Goal: Information Seeking & Learning: Find specific page/section

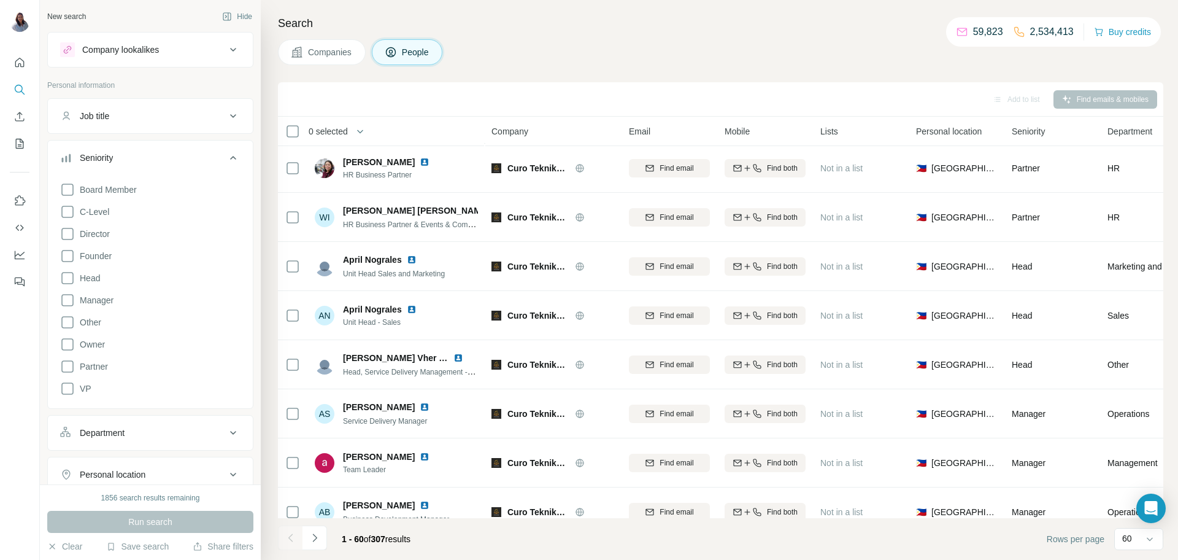
click at [230, 150] on icon at bounding box center [233, 157] width 15 height 15
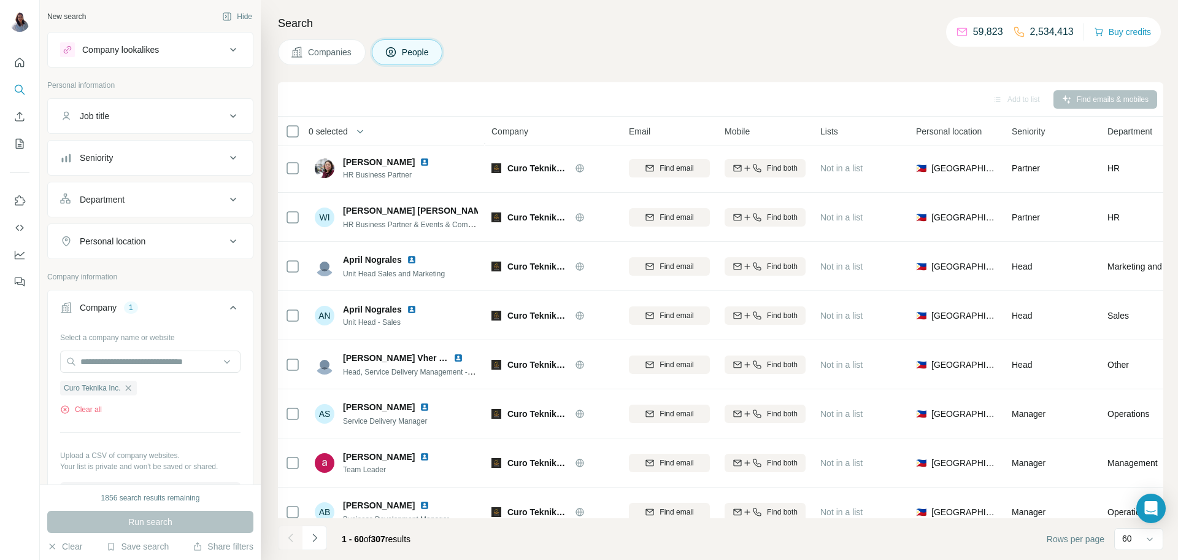
drag, startPoint x: 317, startPoint y: 44, endPoint x: 295, endPoint y: 56, distance: 25.6
click at [317, 43] on button "Companies" at bounding box center [322, 52] width 88 height 26
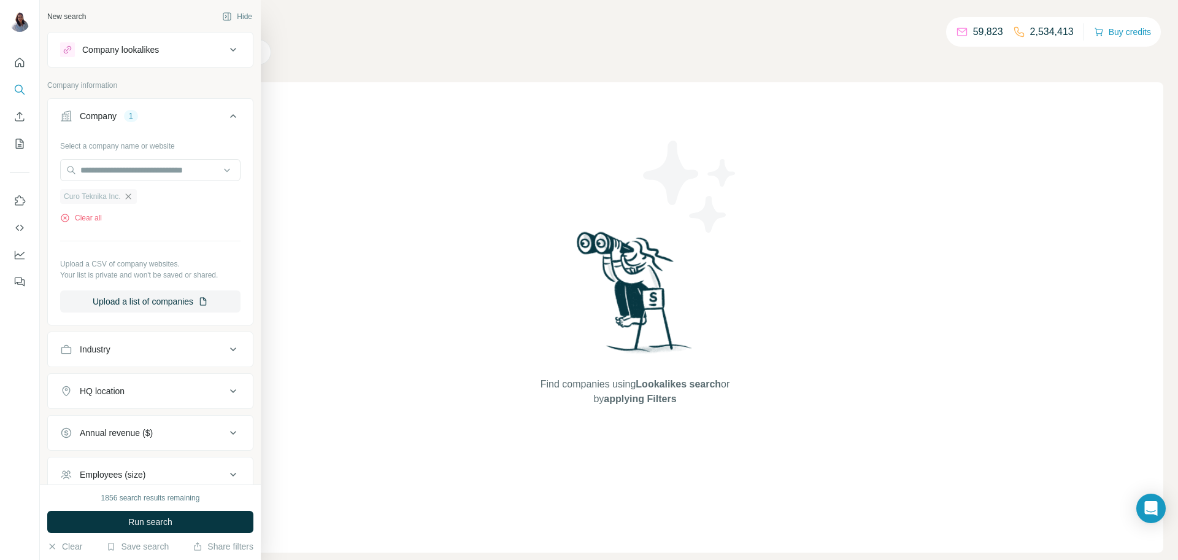
click at [130, 191] on icon "button" at bounding box center [128, 196] width 10 height 10
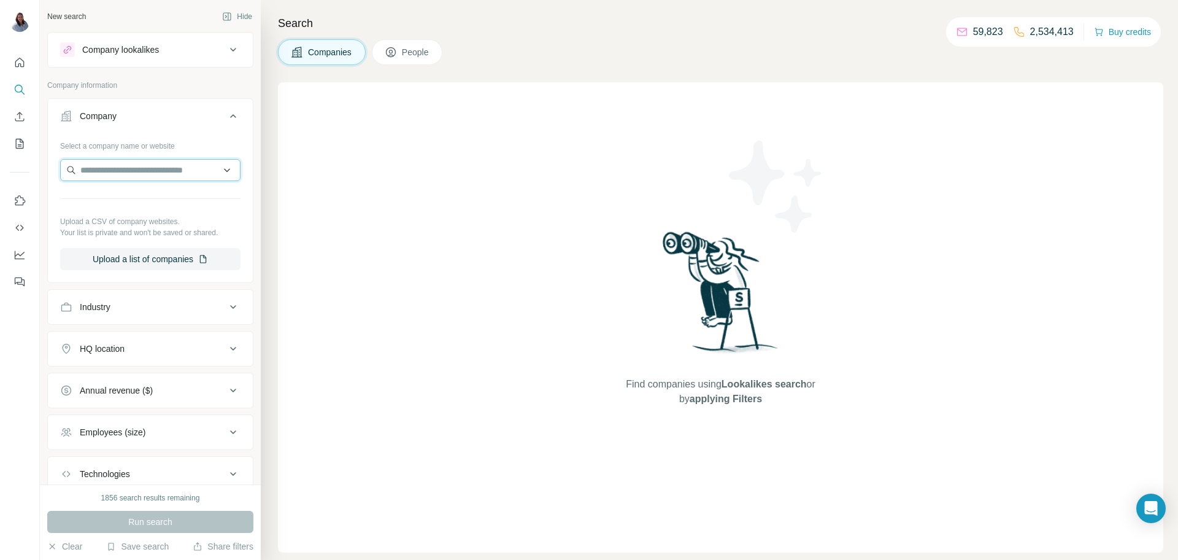
click at [166, 166] on input "text" at bounding box center [150, 170] width 180 height 22
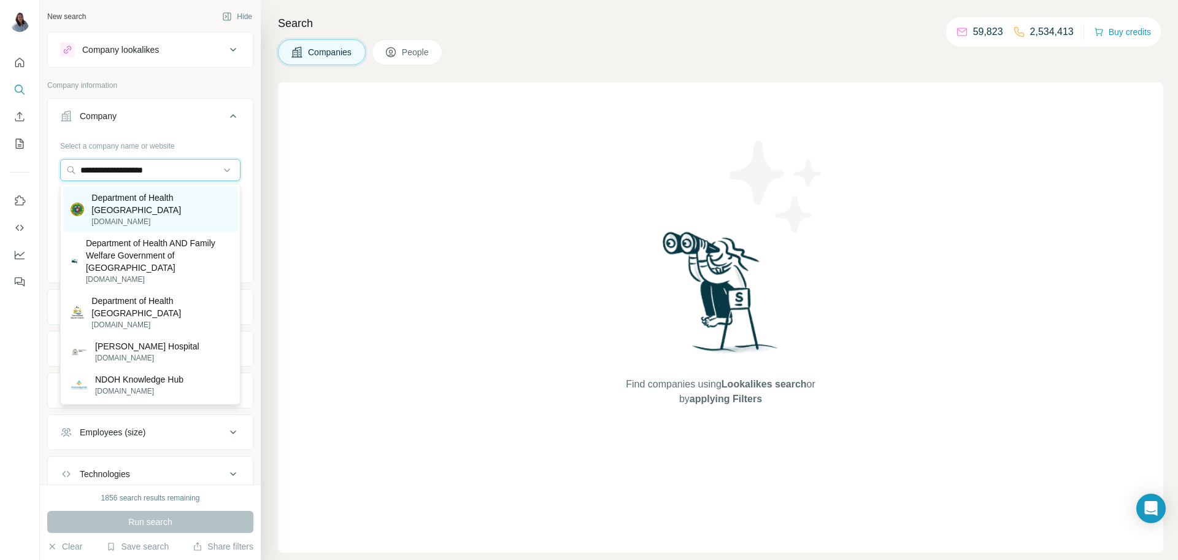
type input "**********"
click at [149, 213] on p "Department of Health [GEOGRAPHIC_DATA]" at bounding box center [160, 203] width 139 height 25
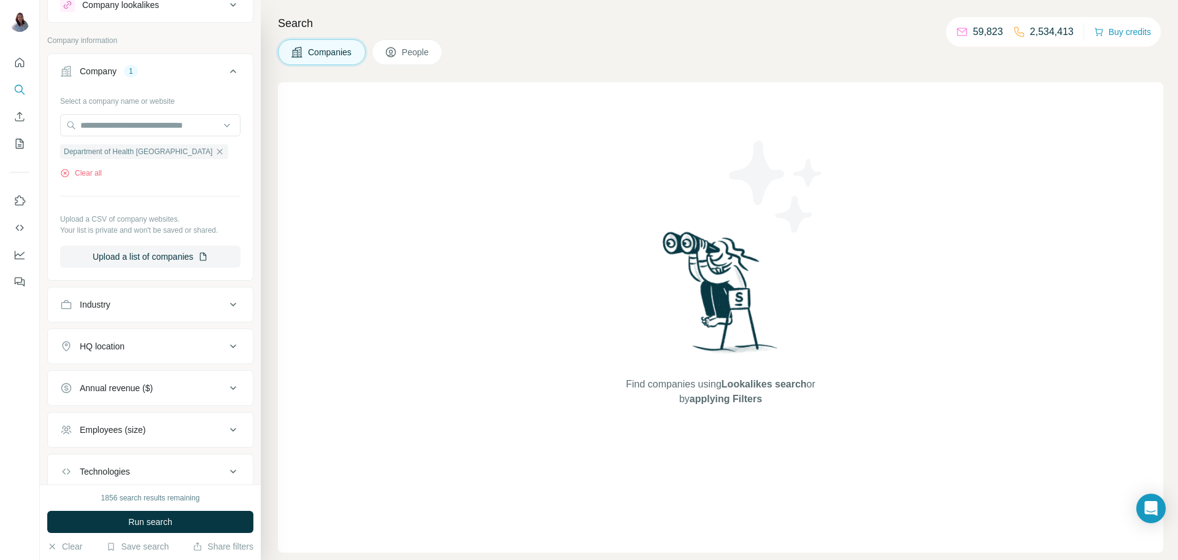
scroll to position [46, 0]
drag, startPoint x: 242, startPoint y: 306, endPoint x: 234, endPoint y: 304, distance: 7.5
click at [241, 305] on button "Industry" at bounding box center [150, 302] width 205 height 29
click at [193, 331] on input at bounding box center [144, 334] width 152 height 14
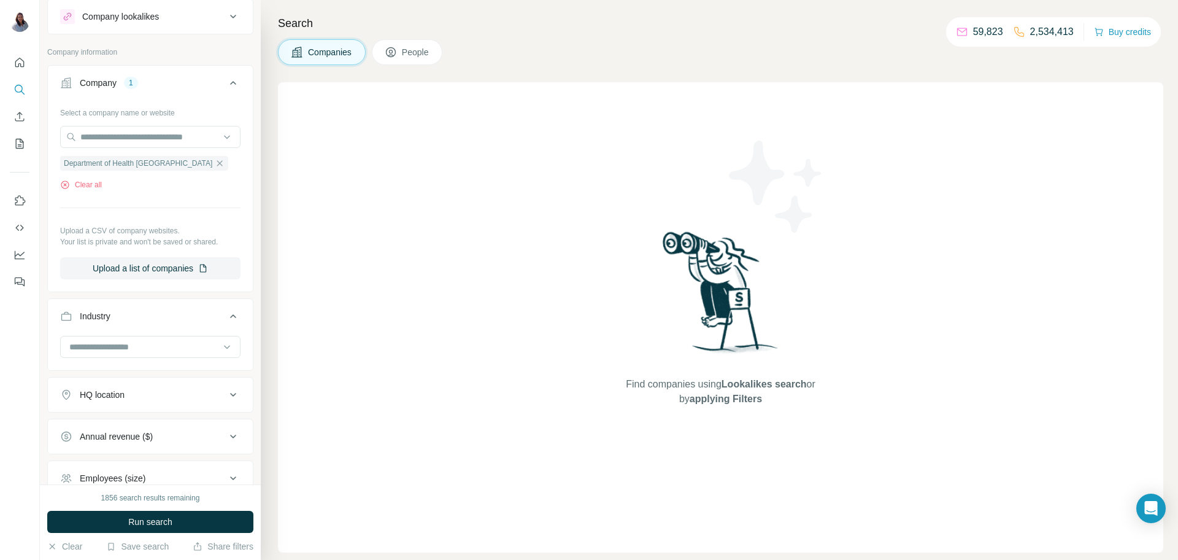
scroll to position [0, 0]
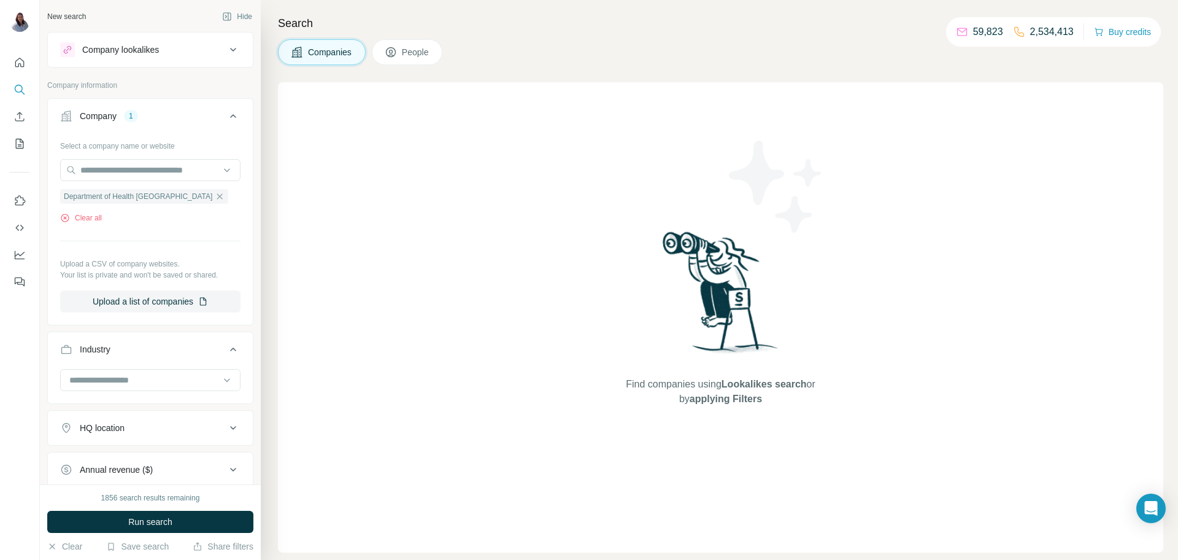
click at [406, 51] on span "People" at bounding box center [416, 52] width 28 height 12
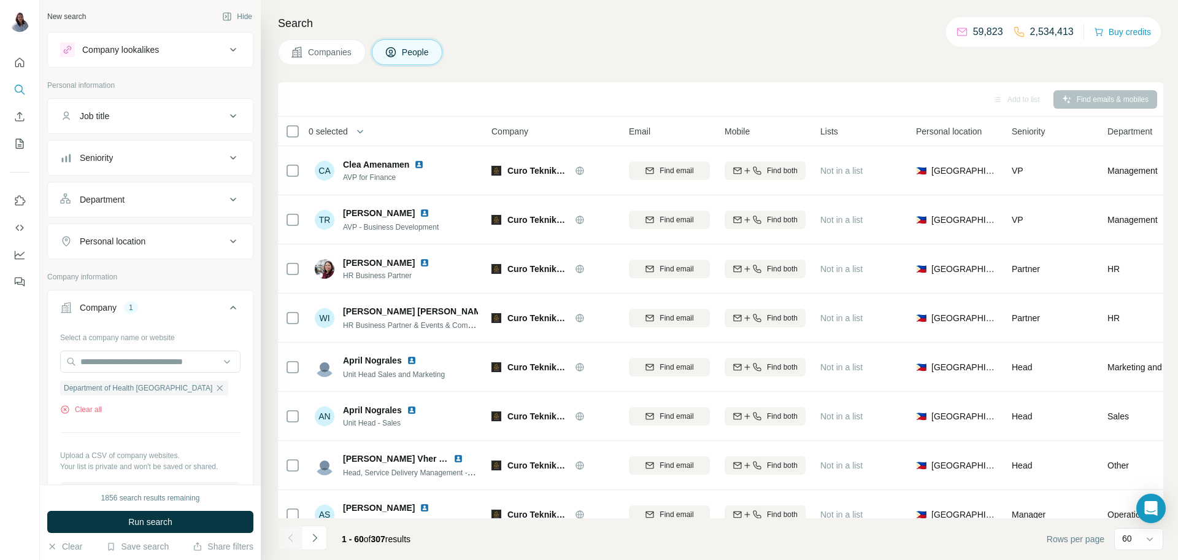
click at [236, 112] on icon at bounding box center [233, 116] width 15 height 15
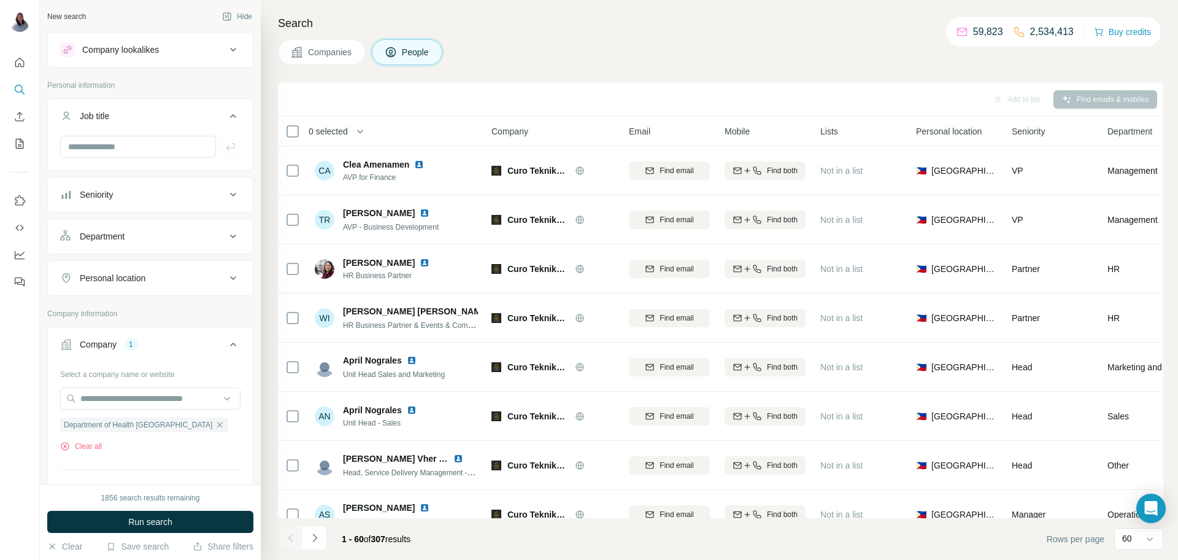
click at [236, 112] on icon at bounding box center [233, 116] width 15 height 15
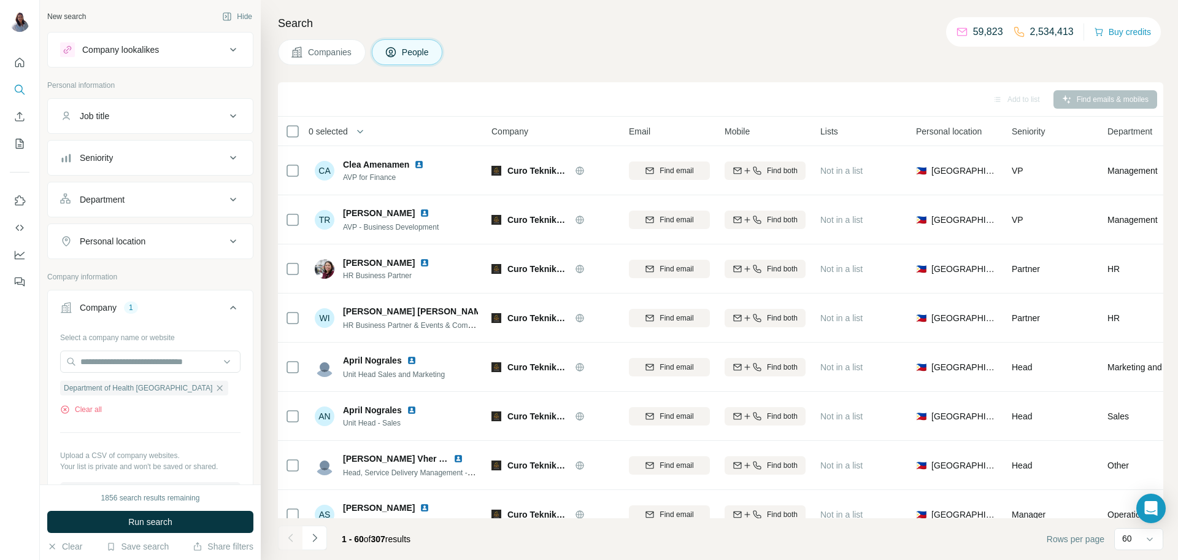
click at [231, 195] on icon at bounding box center [233, 199] width 15 height 15
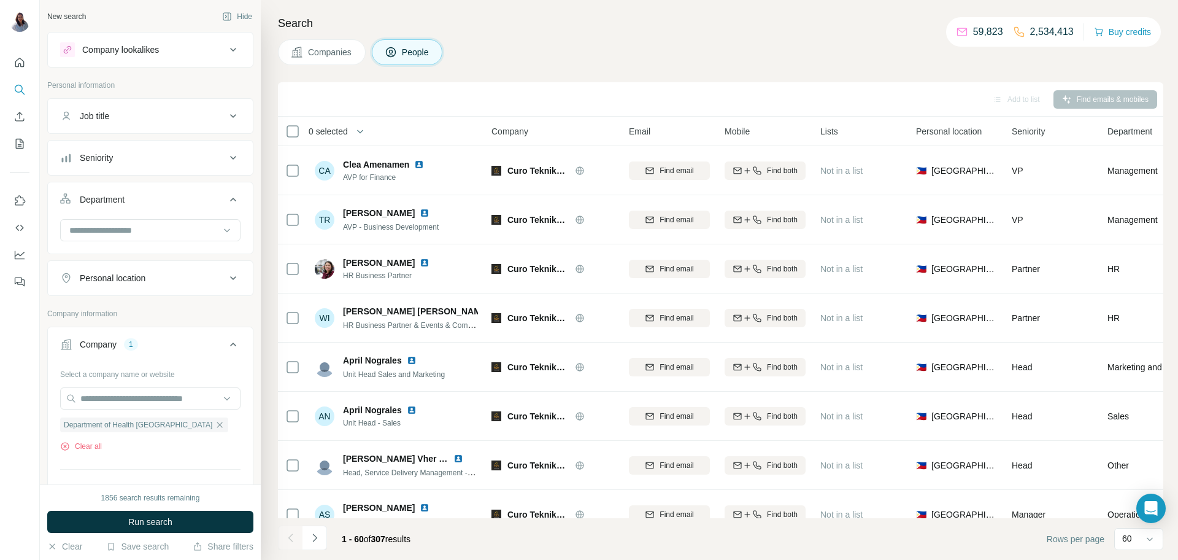
click at [231, 195] on icon at bounding box center [233, 199] width 15 height 15
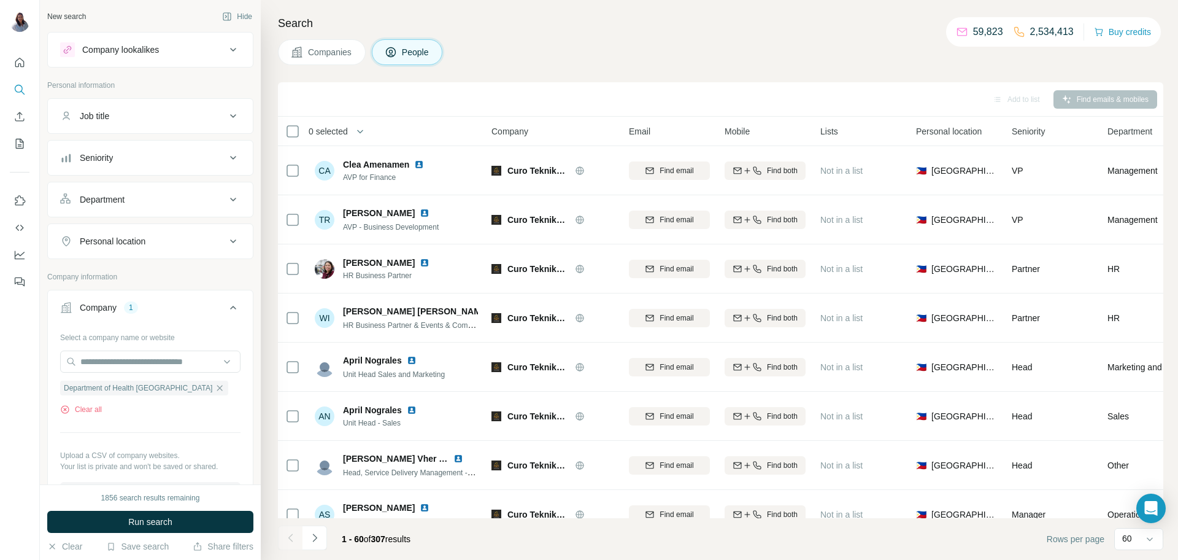
click at [233, 119] on icon at bounding box center [233, 116] width 15 height 15
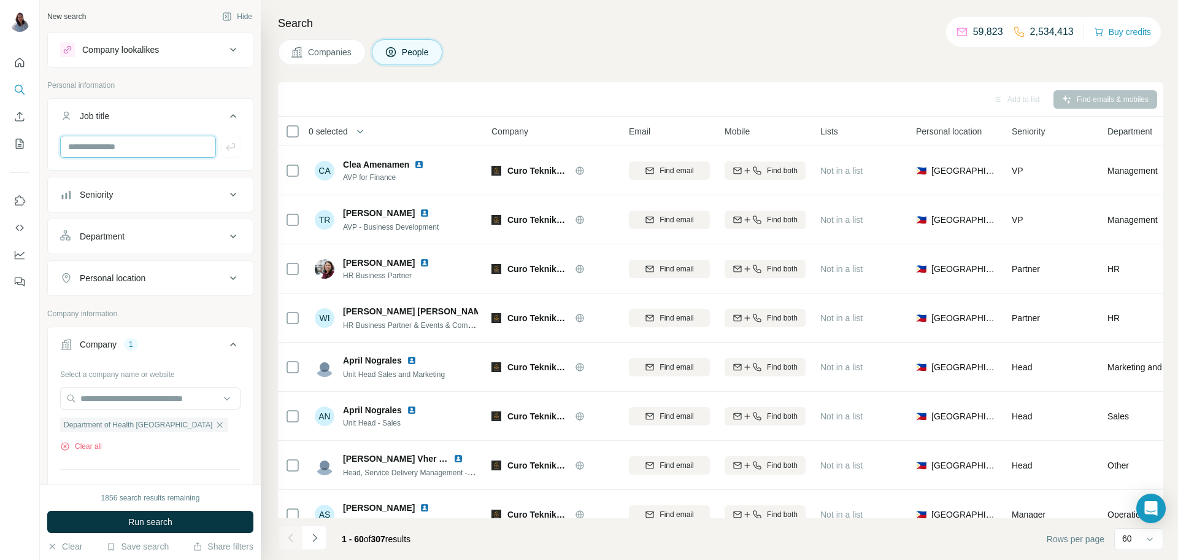
click at [156, 147] on input "text" at bounding box center [138, 147] width 156 height 22
click at [237, 112] on icon at bounding box center [233, 116] width 15 height 15
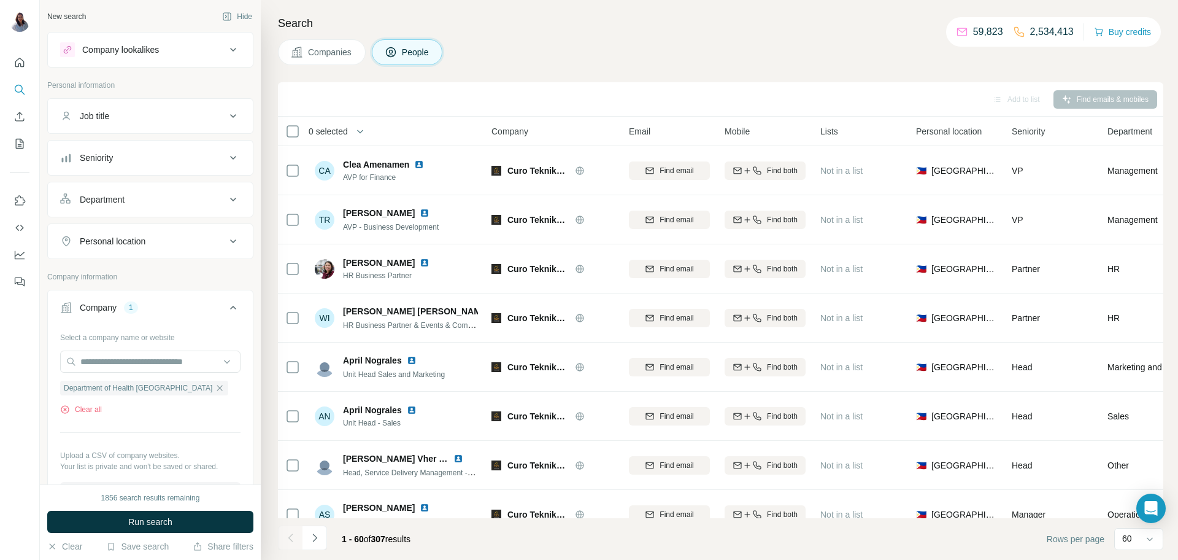
click at [231, 118] on icon at bounding box center [233, 116] width 15 height 15
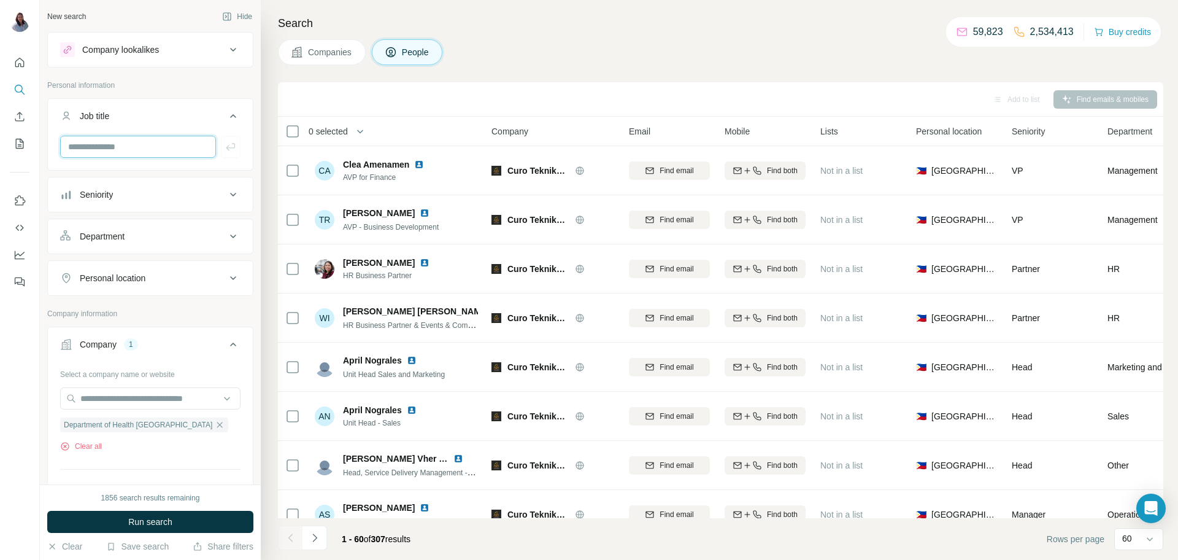
click at [139, 144] on input "text" at bounding box center [138, 147] width 156 height 22
click at [231, 196] on icon at bounding box center [233, 194] width 15 height 15
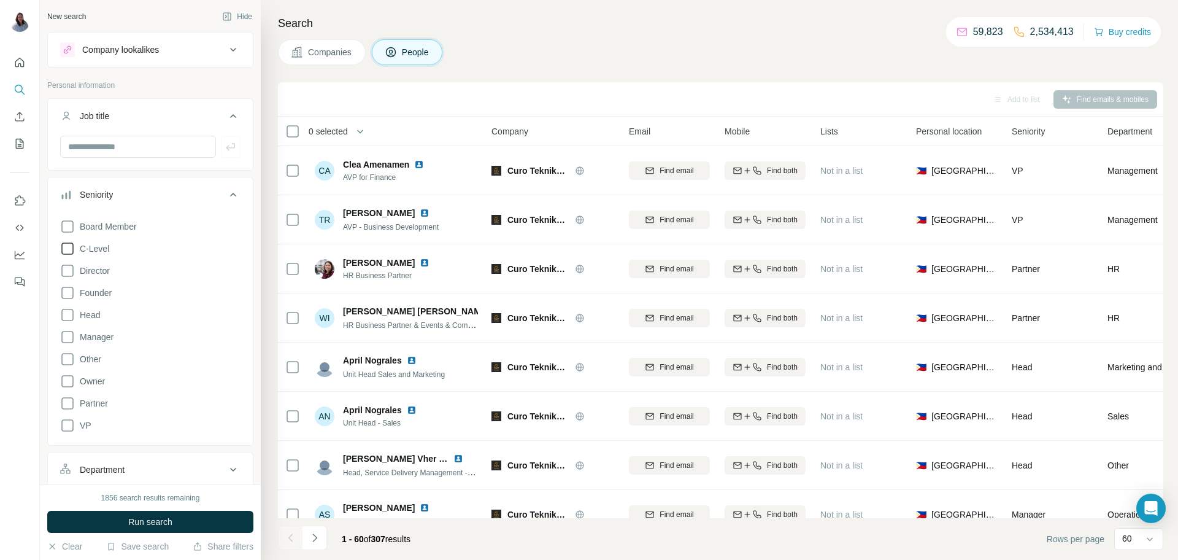
click at [74, 252] on icon at bounding box center [67, 248] width 15 height 15
click at [66, 271] on icon at bounding box center [67, 270] width 15 height 15
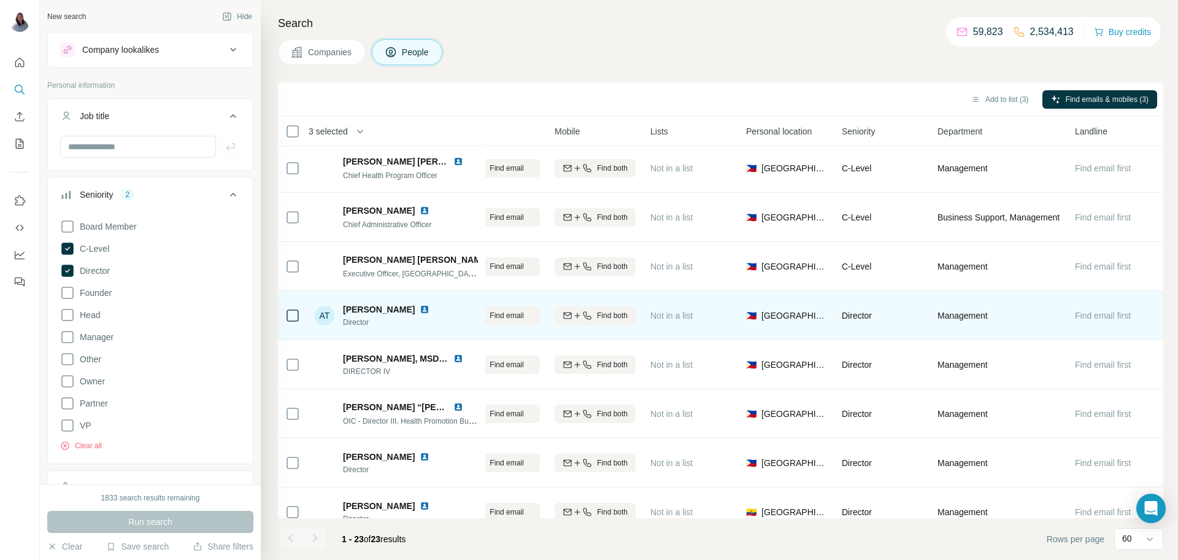
scroll to position [553, 170]
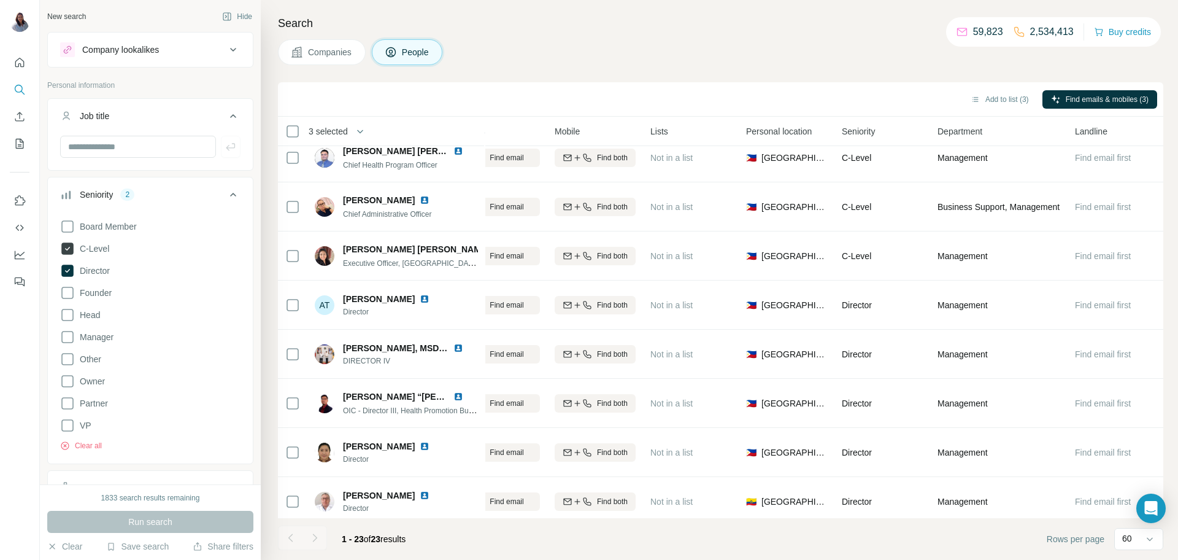
click at [66, 250] on icon at bounding box center [67, 248] width 12 height 12
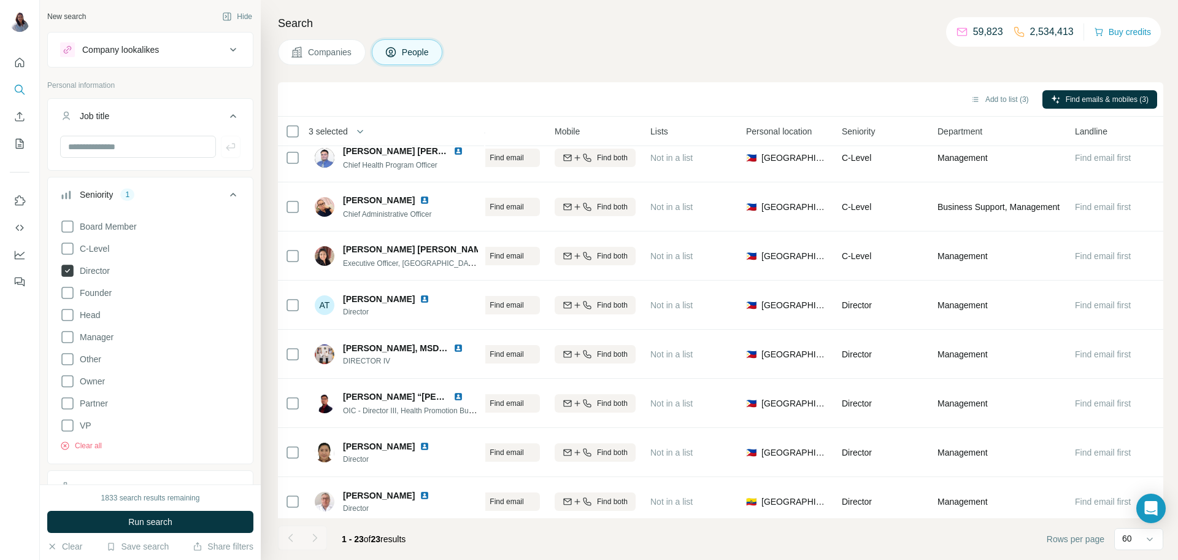
click at [72, 271] on icon at bounding box center [67, 271] width 12 height 12
click at [70, 222] on icon at bounding box center [67, 226] width 15 height 15
click at [157, 525] on span "Run search" at bounding box center [150, 522] width 44 height 12
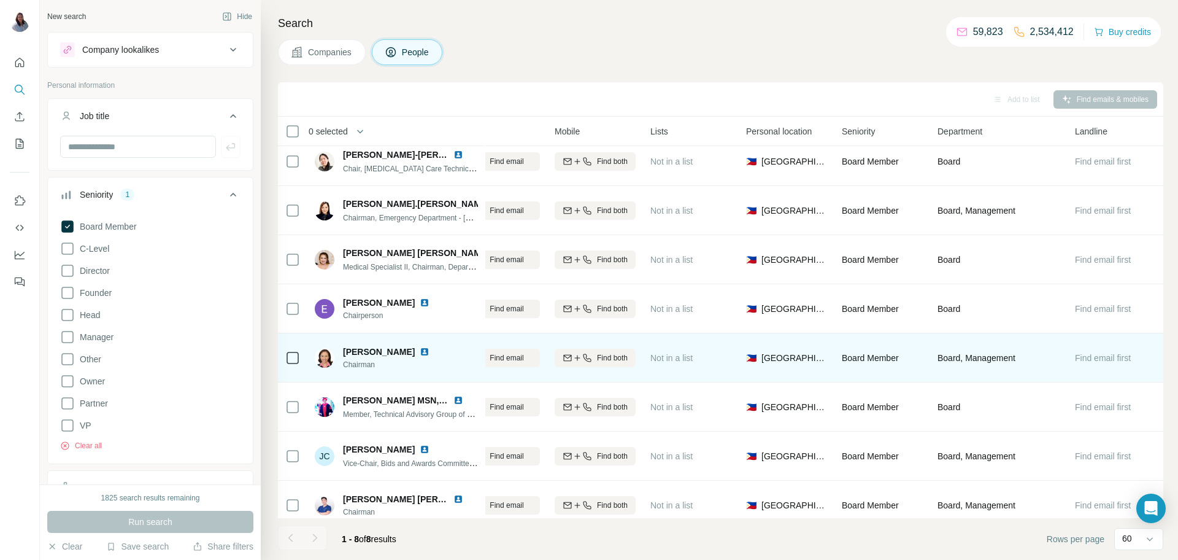
scroll to position [21, 170]
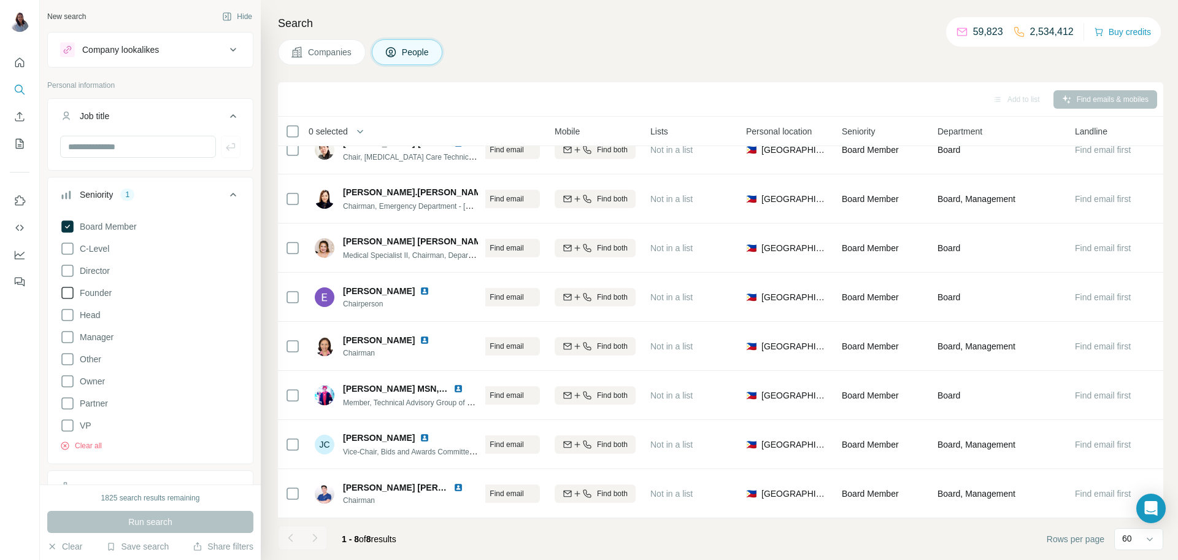
click at [66, 221] on icon at bounding box center [67, 226] width 12 height 12
click at [73, 293] on icon at bounding box center [67, 293] width 12 height 12
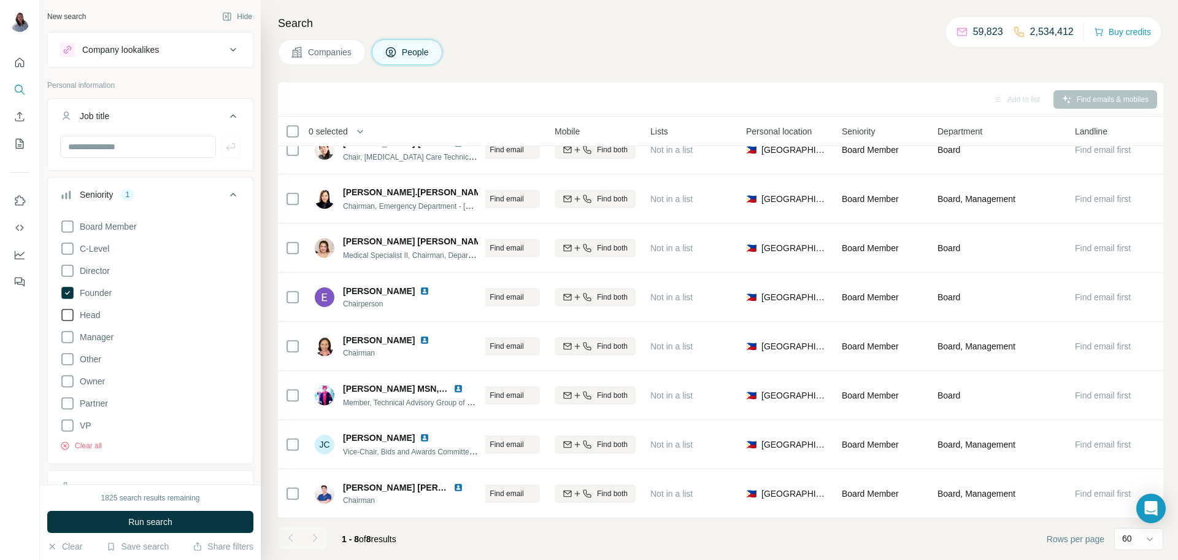
click at [66, 315] on icon at bounding box center [67, 314] width 15 height 15
drag, startPoint x: 143, startPoint y: 522, endPoint x: 140, endPoint y: 513, distance: 9.1
click at [144, 522] on span "Run search" at bounding box center [150, 522] width 44 height 12
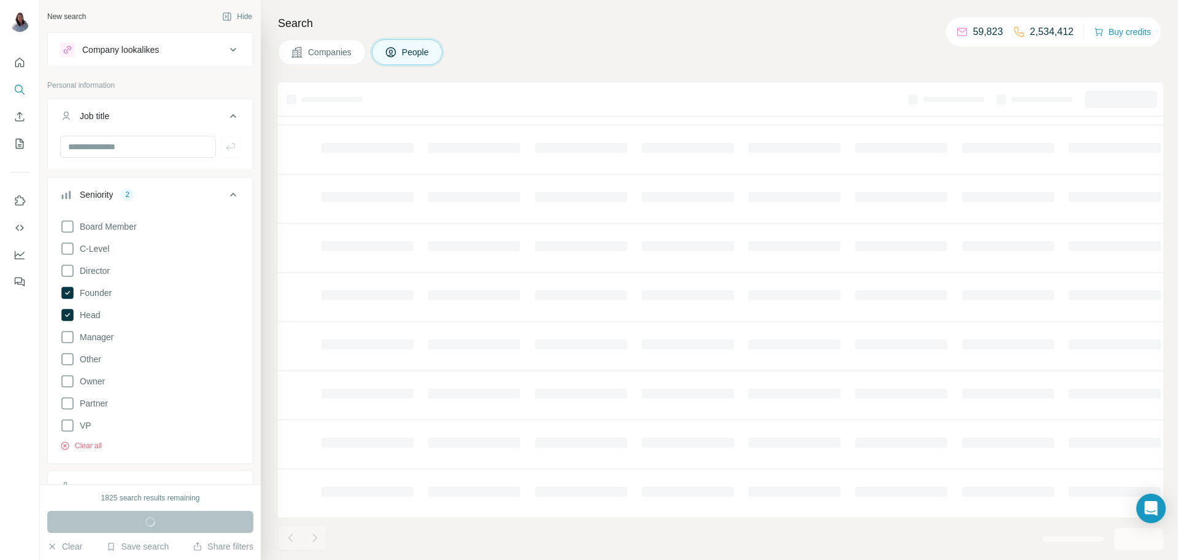
click at [754, 48] on div "Companies People" at bounding box center [721, 52] width 886 height 26
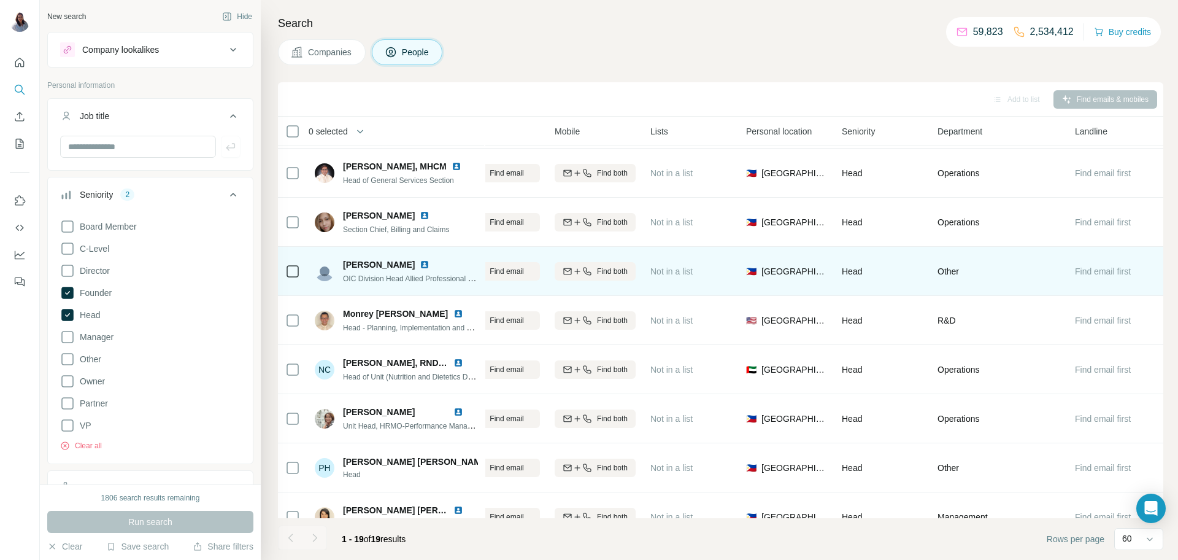
scroll to position [561, 170]
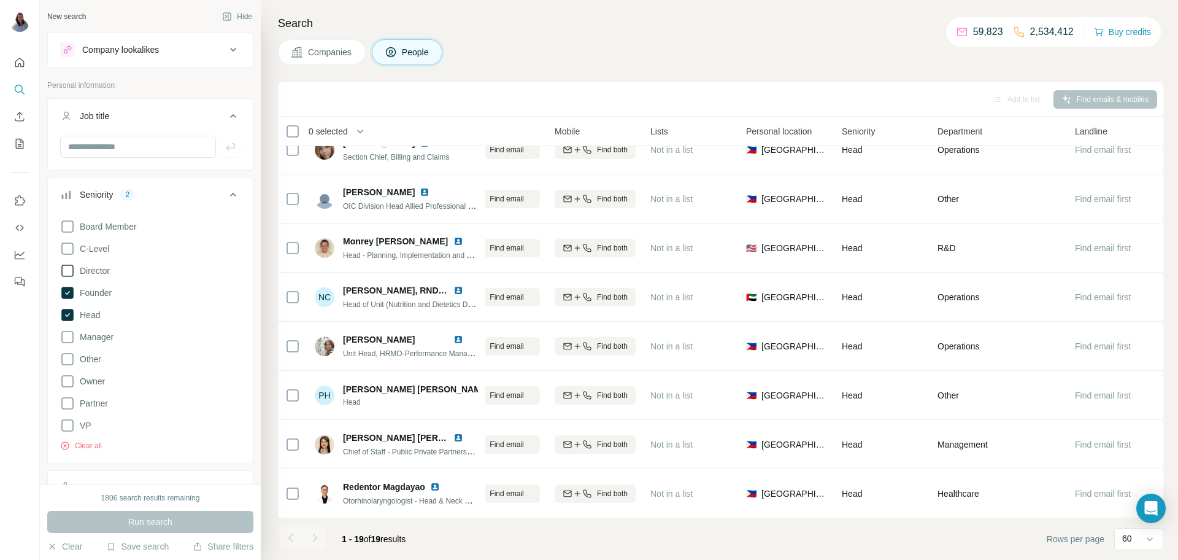
click at [71, 263] on icon at bounding box center [67, 270] width 15 height 15
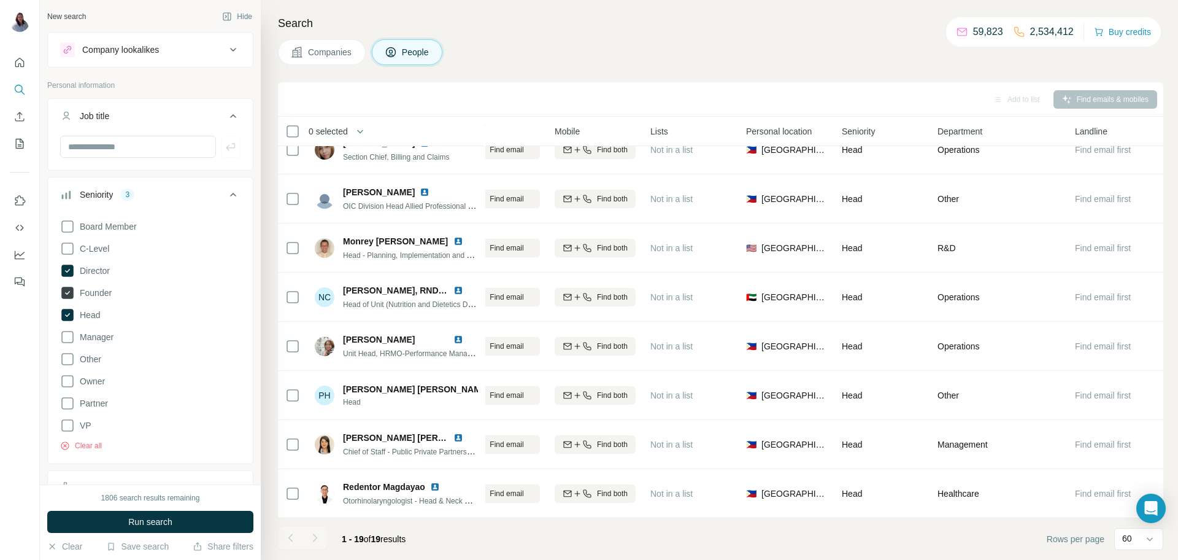
click at [69, 293] on icon at bounding box center [67, 293] width 12 height 12
click at [68, 316] on icon at bounding box center [67, 315] width 12 height 12
click at [72, 252] on icon at bounding box center [67, 248] width 15 height 15
click at [142, 518] on span "Run search" at bounding box center [150, 522] width 44 height 12
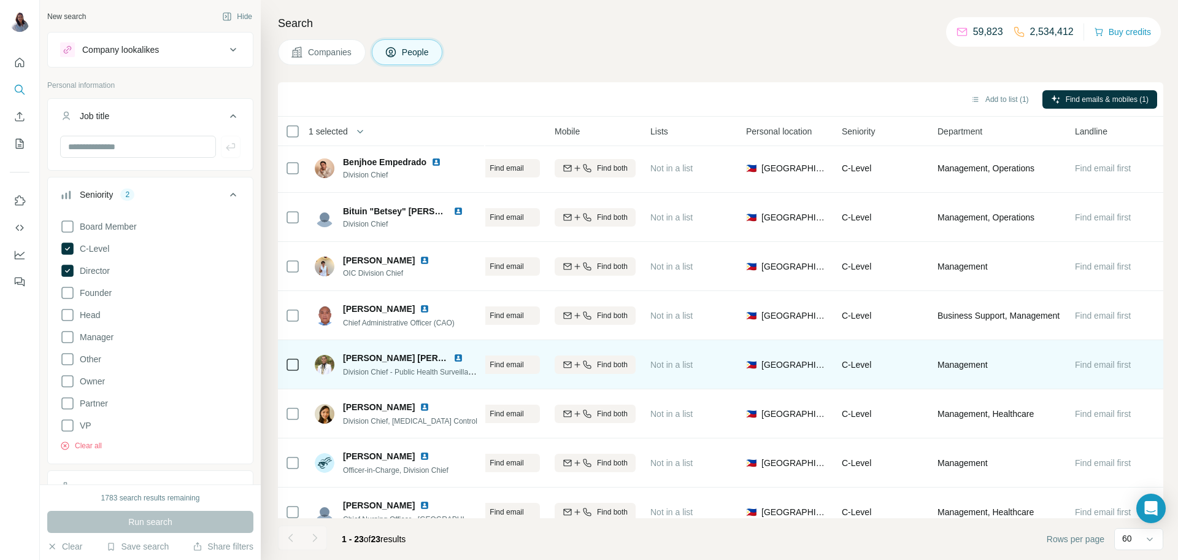
scroll to position [0, 170]
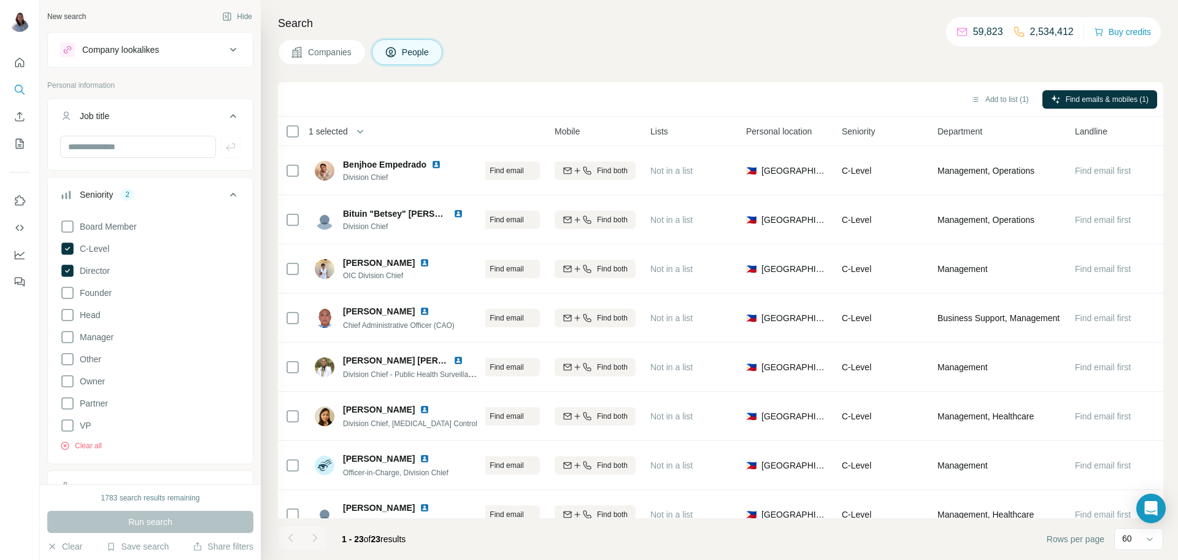
drag, startPoint x: 673, startPoint y: 45, endPoint x: 662, endPoint y: 47, distance: 11.2
click at [673, 43] on div "Companies People" at bounding box center [721, 52] width 886 height 26
click at [588, 23] on h4 "Search" at bounding box center [721, 23] width 886 height 17
